Goal: Ask a question

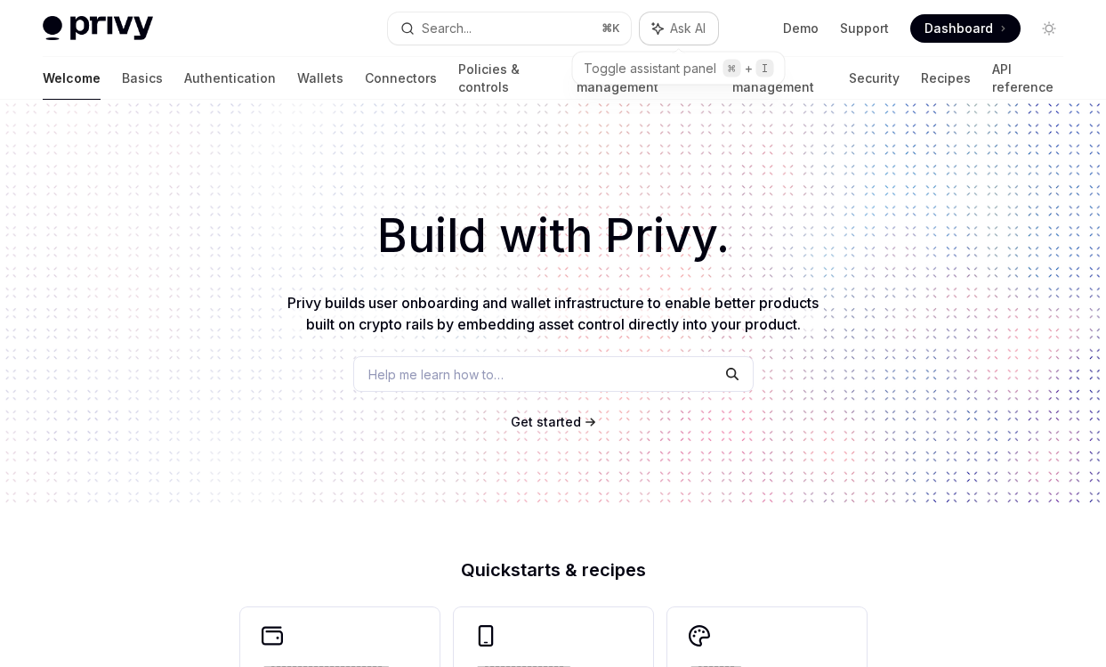
click at [676, 24] on span "Ask AI" at bounding box center [688, 29] width 36 height 18
type textarea "*"
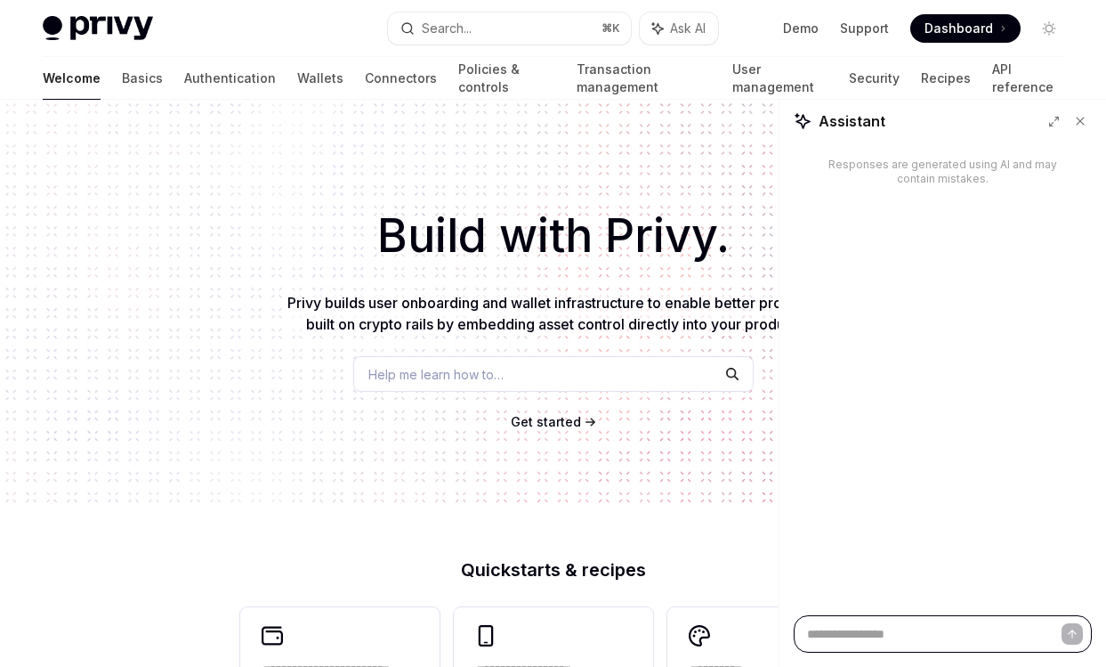
paste textarea "**********"
type textarea "**********"
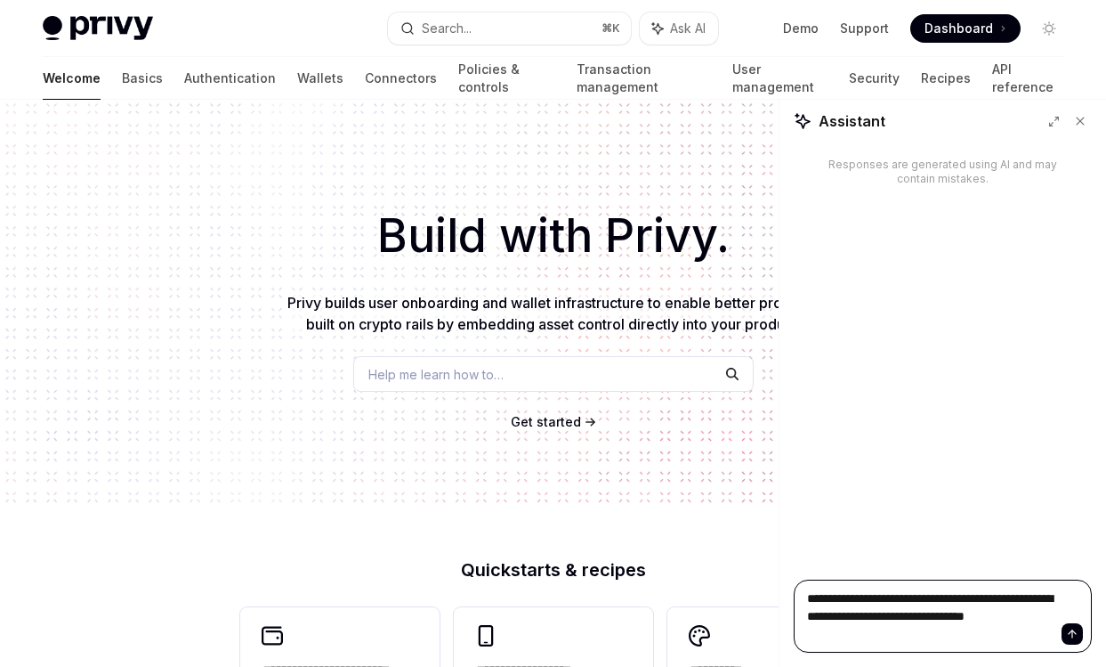
type textarea "*"
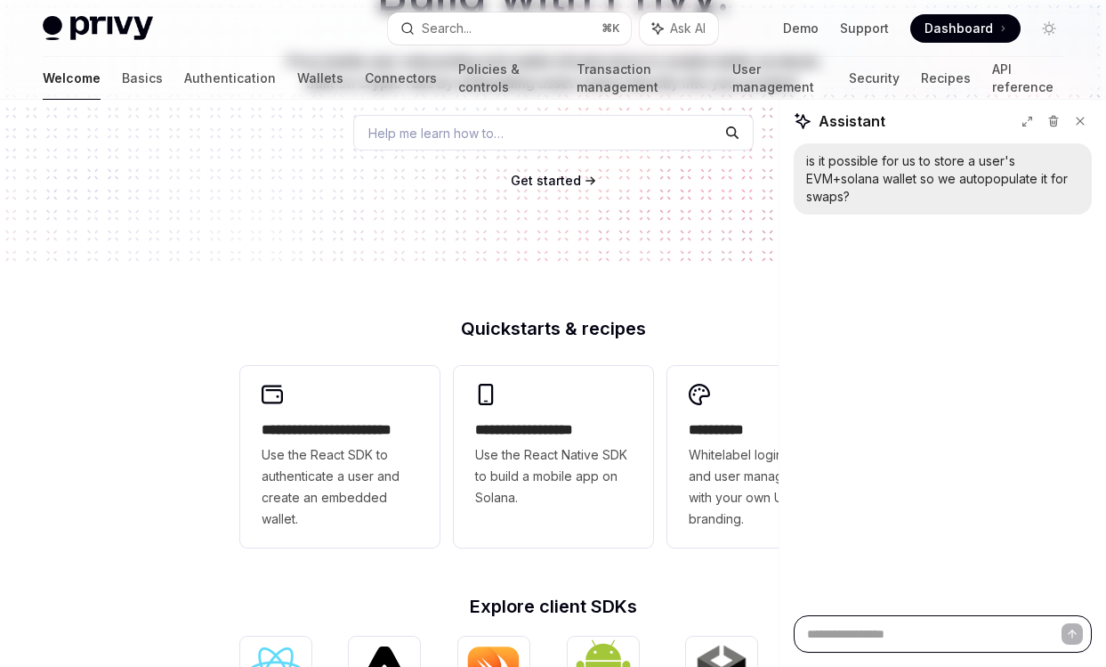
scroll to position [496, 0]
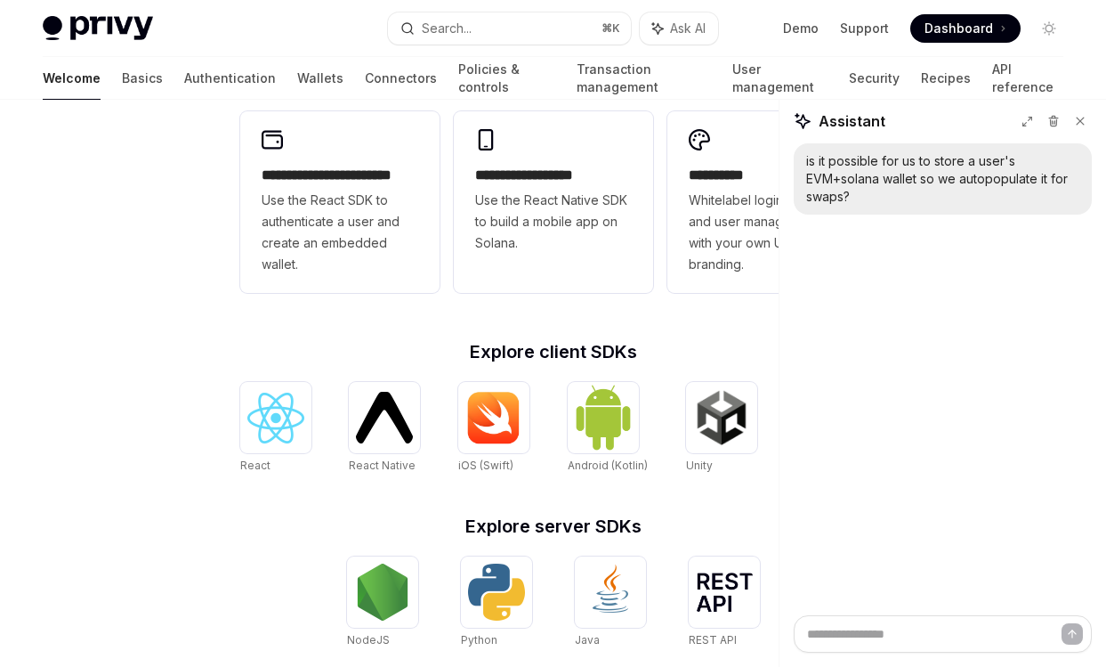
click at [869, 184] on div "is it possible for us to store a user's EVM+solana wallet so we autopopulate it…" at bounding box center [942, 178] width 273 height 53
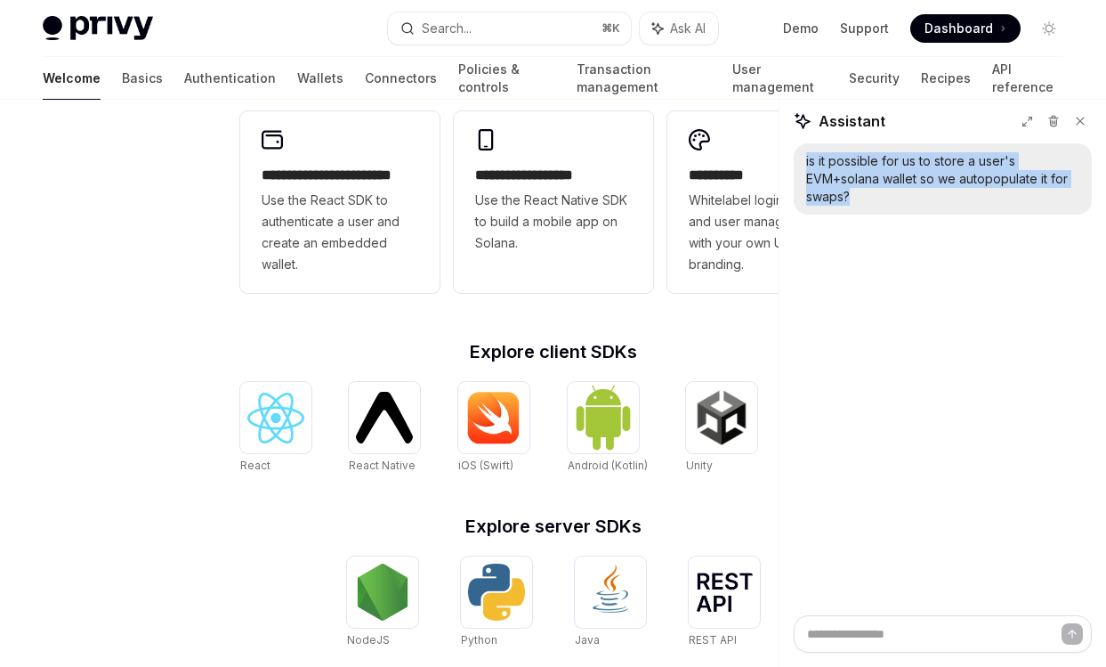
drag, startPoint x: 866, startPoint y: 194, endPoint x: 794, endPoint y: 161, distance: 79.3
click at [794, 161] on div "is it possible for us to store a user's EVM+solana wallet so we autopopulate it…" at bounding box center [943, 178] width 298 height 71
copy div "is it possible for us to store a user's EVM+solana wallet so we autopopulate it…"
click at [1080, 124] on icon at bounding box center [1080, 121] width 12 height 12
type textarea "*"
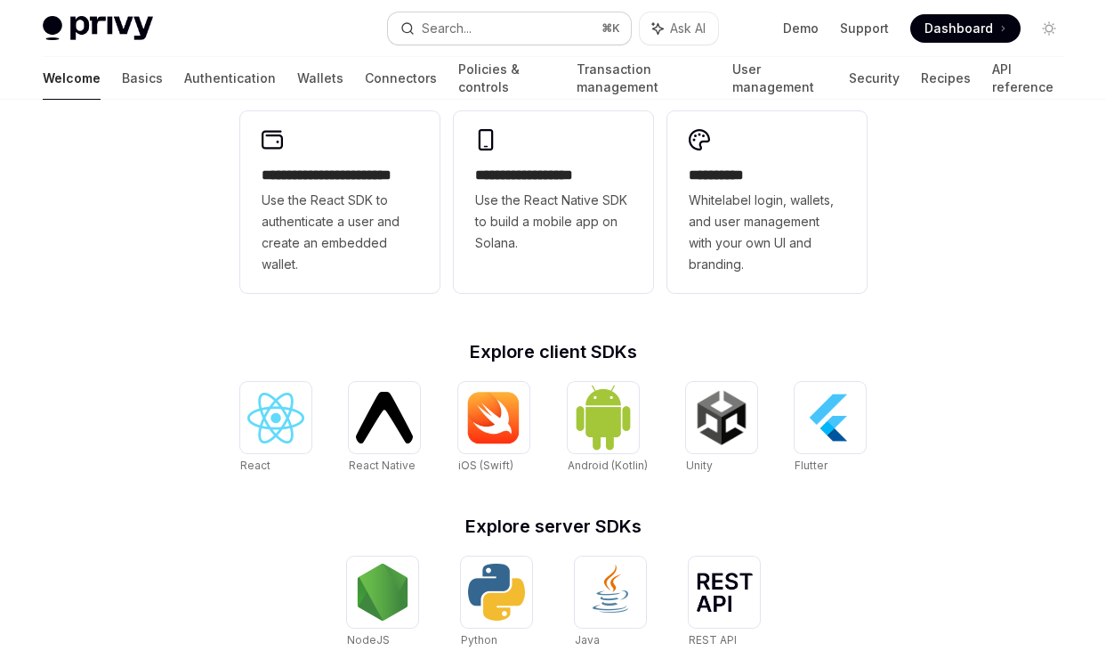
click at [519, 29] on button "Search... ⌘ K" at bounding box center [510, 28] width 244 height 32
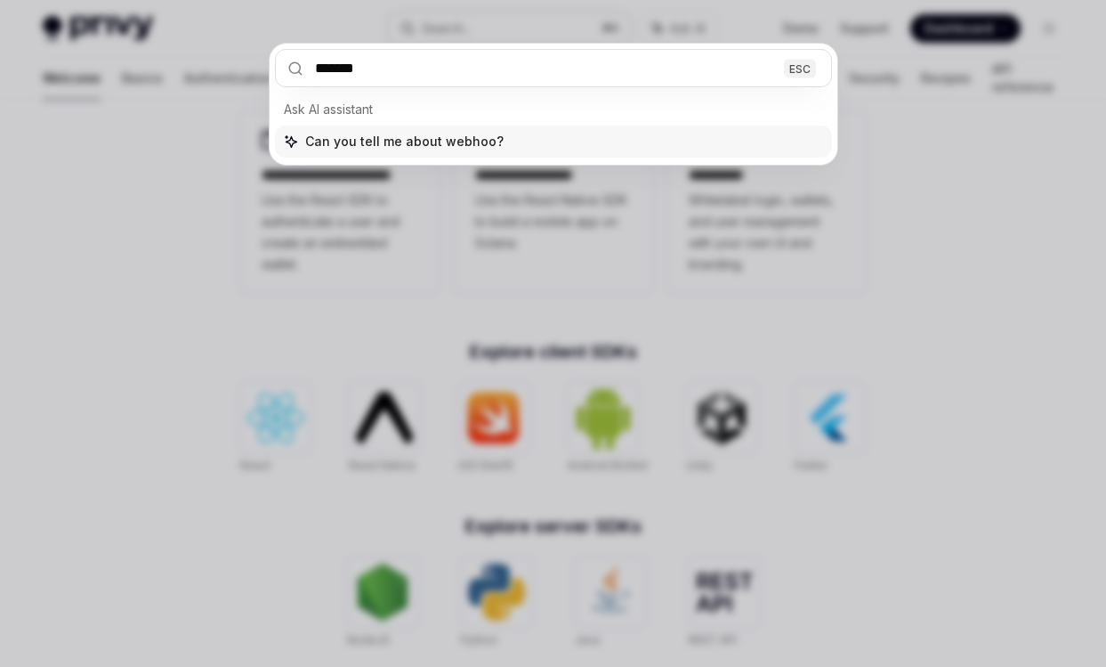
type input "********"
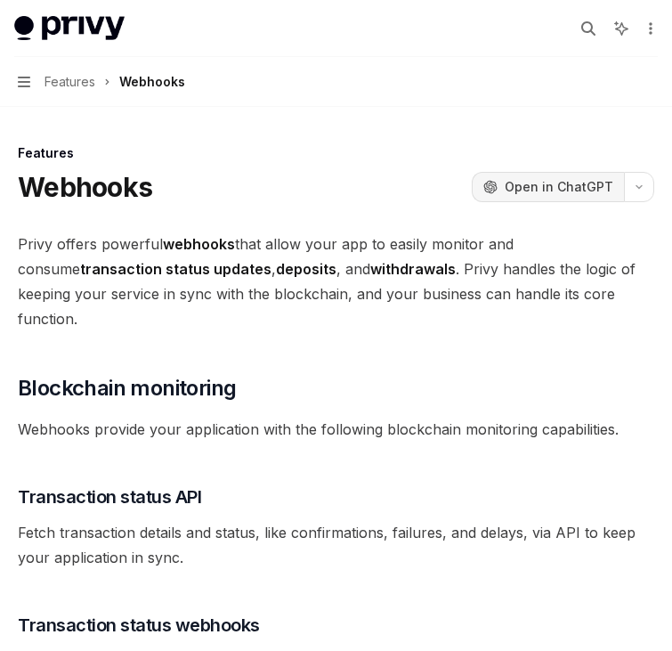
click at [575, 179] on span "Open in ChatGPT" at bounding box center [559, 187] width 109 height 18
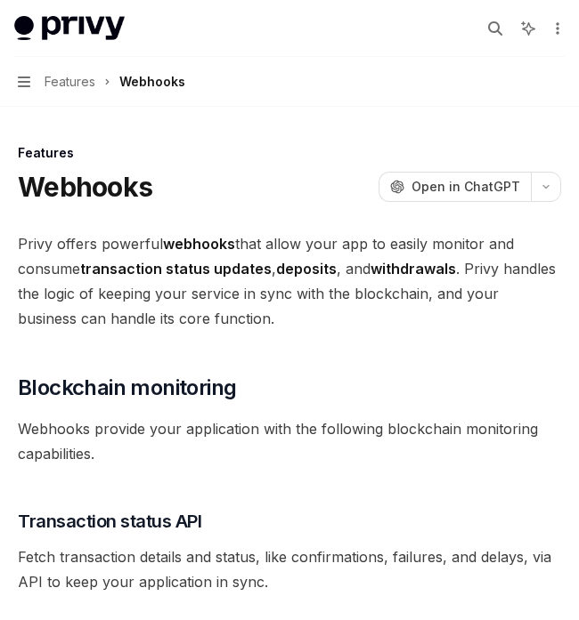
type textarea "*"
